Goal: Information Seeking & Learning: Learn about a topic

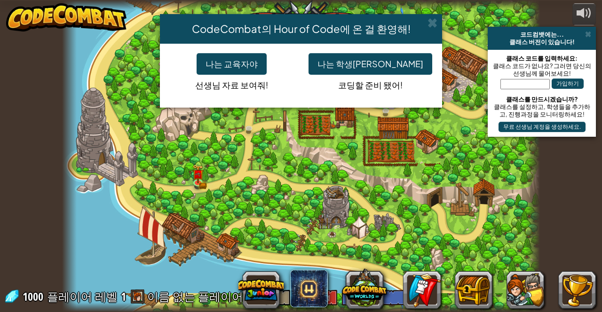
select select "ko"
click at [376, 57] on button "나는 학생[PERSON_NAME]" at bounding box center [370, 64] width 124 height 22
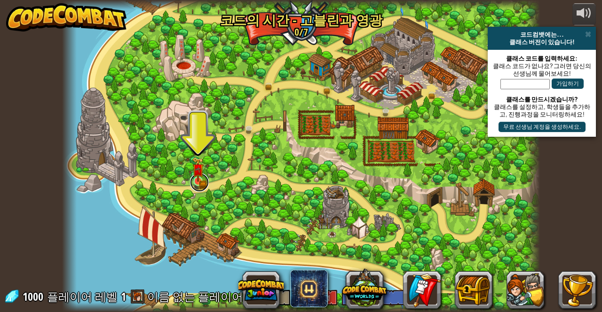
click at [198, 185] on link at bounding box center [199, 182] width 19 height 19
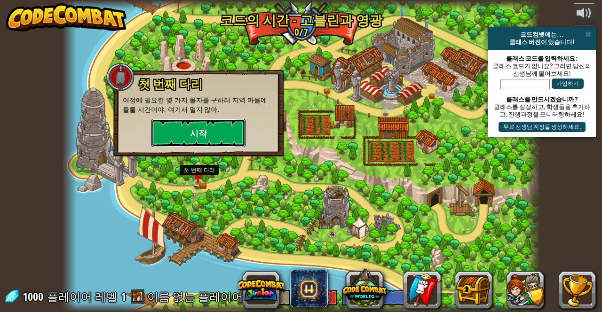
click at [170, 139] on button "시작" at bounding box center [198, 133] width 94 height 28
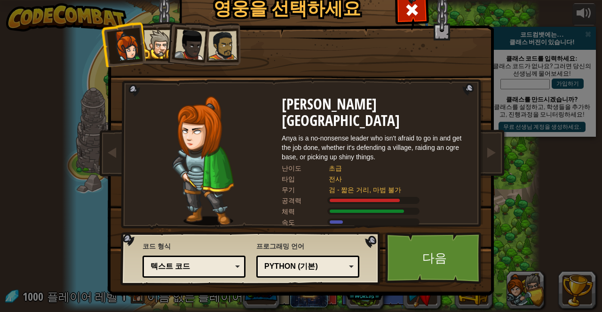
click at [304, 274] on div "Python (기본) JavaScript Lua C++ Java (고급) Python (기본)" at bounding box center [307, 267] width 103 height 22
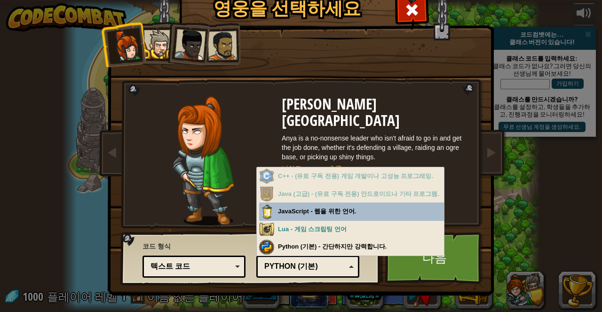
click at [176, 196] on img at bounding box center [203, 160] width 62 height 129
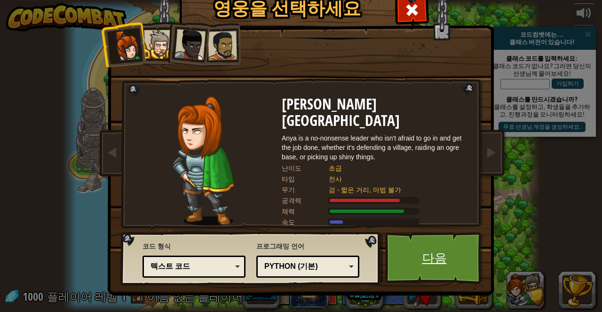
click at [447, 260] on link "다음" at bounding box center [434, 258] width 98 height 52
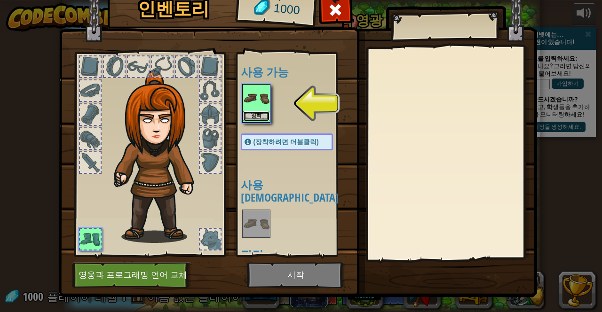
click at [261, 114] on button "장착" at bounding box center [256, 116] width 26 height 10
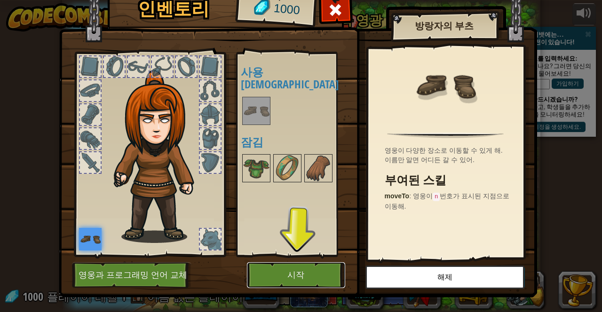
click at [322, 275] on button "시작" at bounding box center [296, 275] width 98 height 26
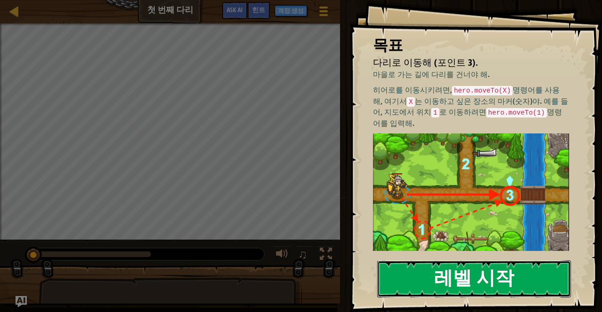
click at [516, 260] on button "레벨 시작" at bounding box center [474, 278] width 194 height 37
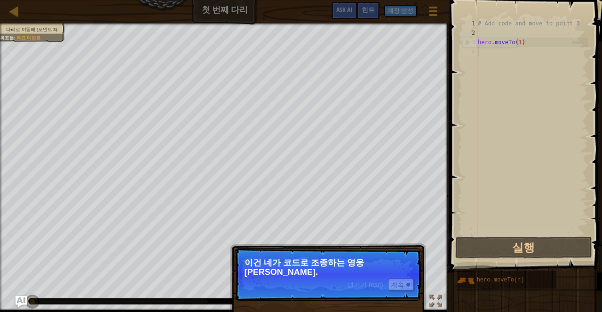
click at [422, 255] on div "넘기기 (esc) 계속 이건 네가 코드로 조종하는 영웅[PERSON_NAME]." at bounding box center [328, 317] width 196 height 139
click at [407, 283] on div at bounding box center [408, 285] width 4 height 4
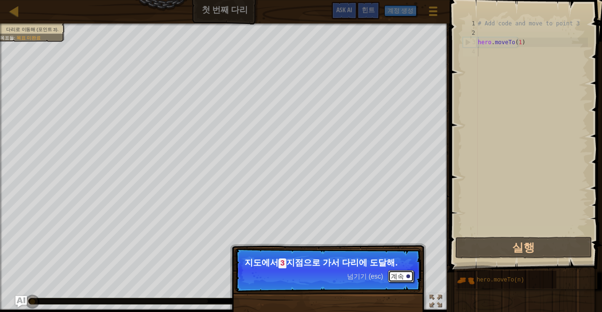
click at [407, 276] on div at bounding box center [408, 276] width 4 height 4
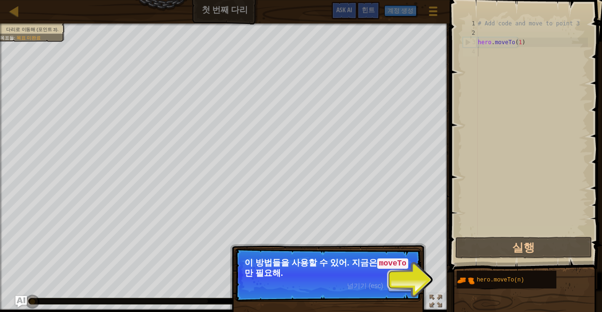
click at [537, 181] on div "# Add code and move to point 3 hero . moveTo ( 1 )" at bounding box center [532, 136] width 112 height 235
click at [576, 55] on div "# Add code and move to point 3 hero . moveTo ( 1 )" at bounding box center [532, 136] width 112 height 235
click at [562, 45] on div "# Add code and move to point 3 hero . moveTo ( 1 )" at bounding box center [532, 136] width 112 height 235
type textarea "hero.moveTo(1)"
click at [407, 289] on button "계속" at bounding box center [401, 286] width 26 height 12
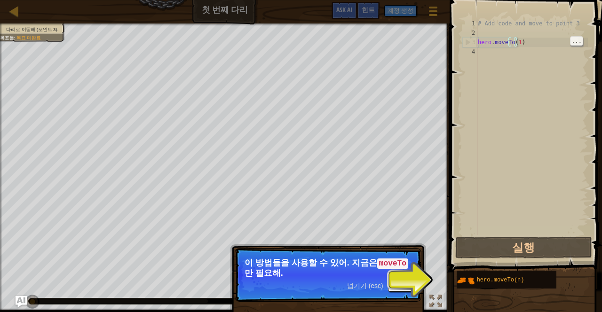
scroll to position [4, 3]
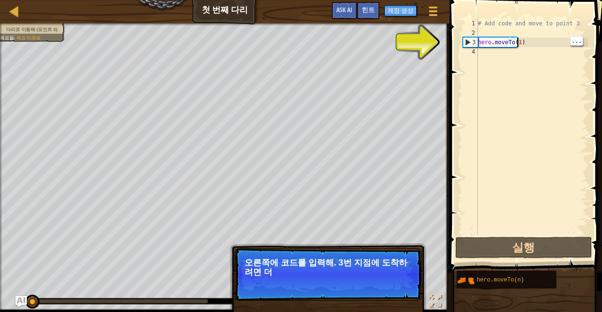
click at [414, 277] on p "넘기기 (esc) 계속 오른쪽에 코드를 입력해. 3번 지점에 도착하려면 더" at bounding box center [328, 274] width 187 height 53
click at [500, 42] on div "# Add code and move to point 3 hero . moveTo ( 1 )" at bounding box center [532, 136] width 112 height 235
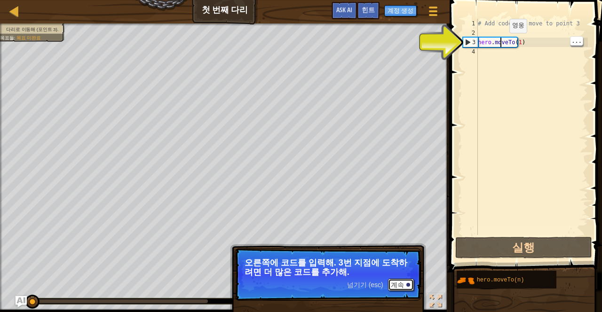
click at [407, 285] on div at bounding box center [408, 285] width 4 height 4
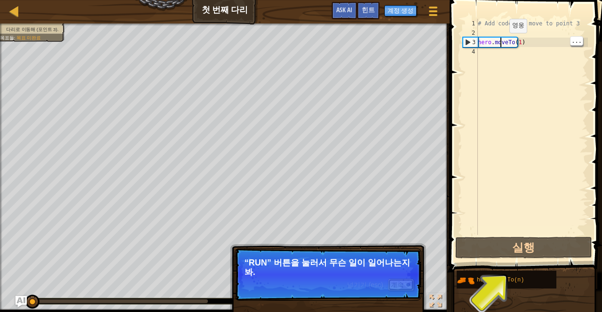
click at [407, 288] on button "계속" at bounding box center [401, 285] width 26 height 12
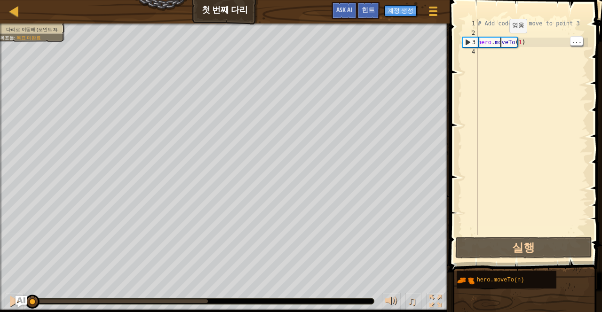
click at [509, 50] on div "# Add code and move to point 3 hero . moveTo ( 1 )" at bounding box center [532, 136] width 112 height 235
click at [514, 40] on div "# Add code and move to point 3 hero . moveTo ( 1 )" at bounding box center [532, 136] width 112 height 235
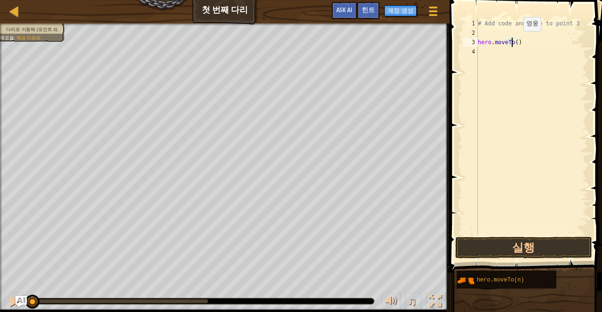
scroll to position [4, 3]
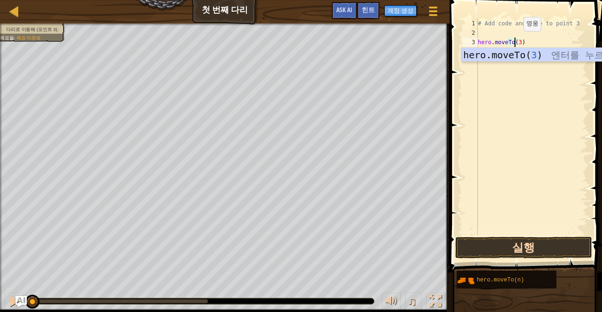
type textarea "hero.moveTo(3)"
click at [538, 246] on button "실행" at bounding box center [523, 248] width 137 height 22
